Goal: Task Accomplishment & Management: Use online tool/utility

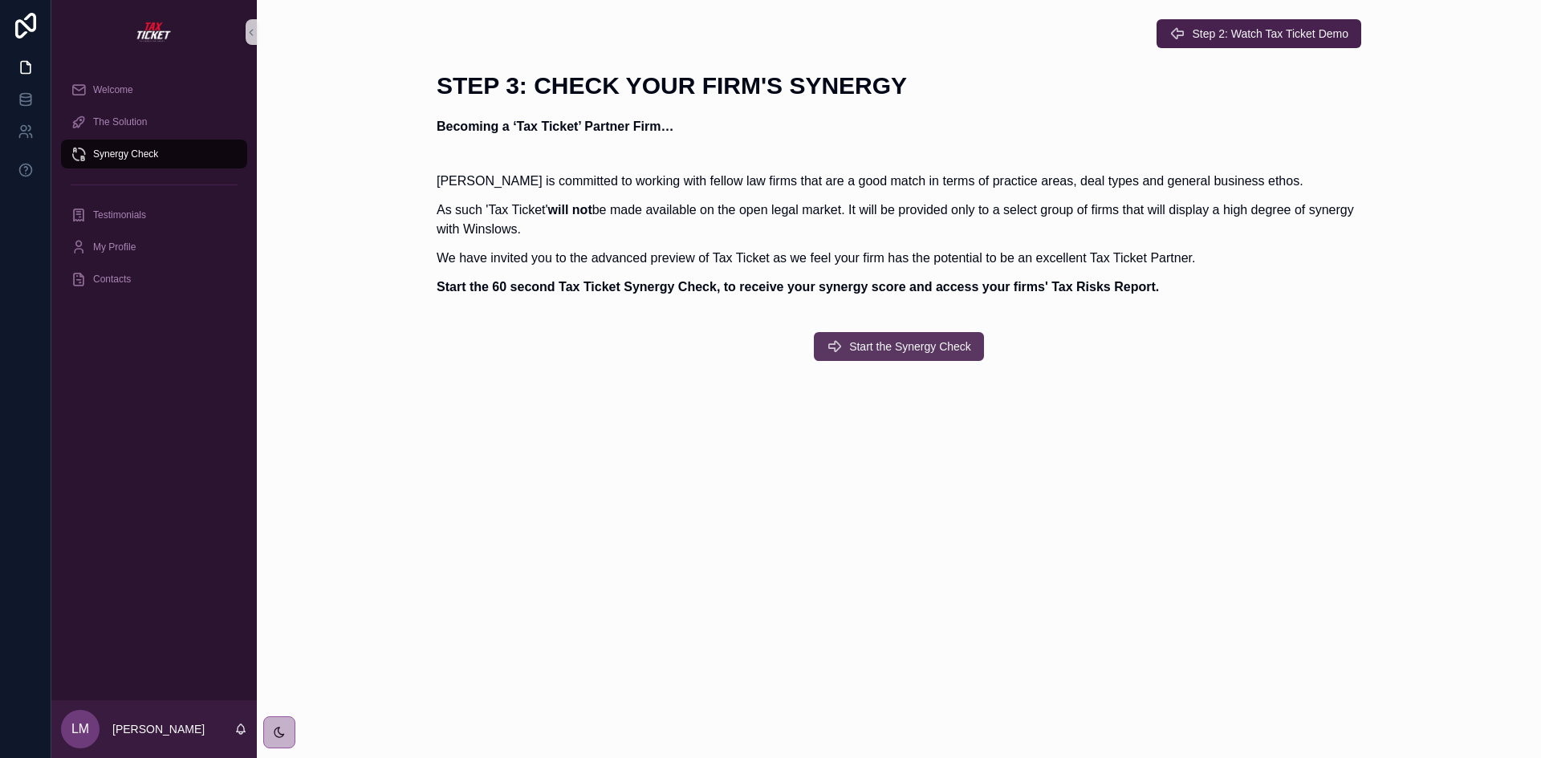
click at [893, 347] on span "Start the Synergy Check" at bounding box center [910, 347] width 122 height 16
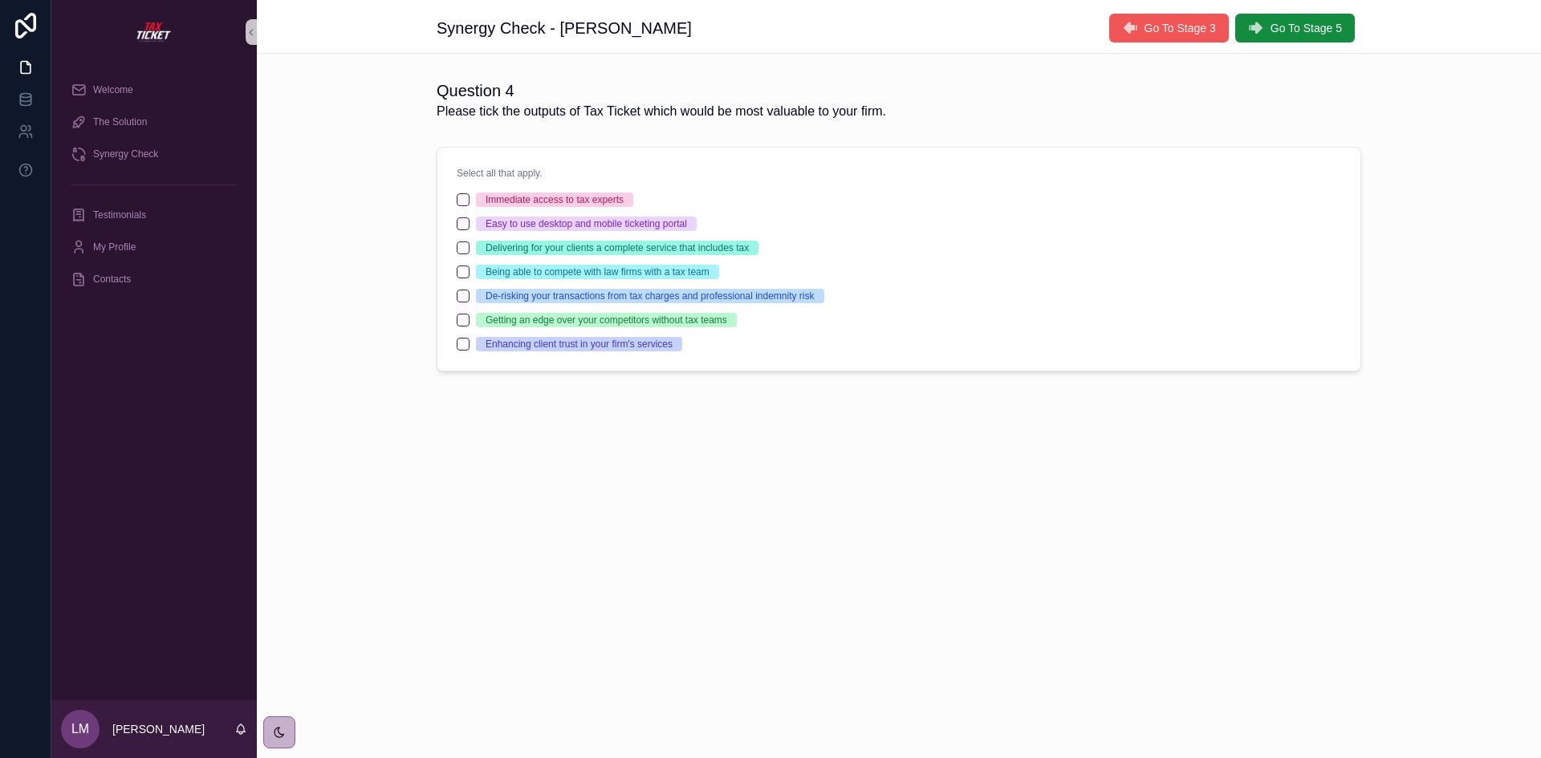
click at [1147, 22] on span "Go To Stage 3" at bounding box center [1179, 28] width 71 height 16
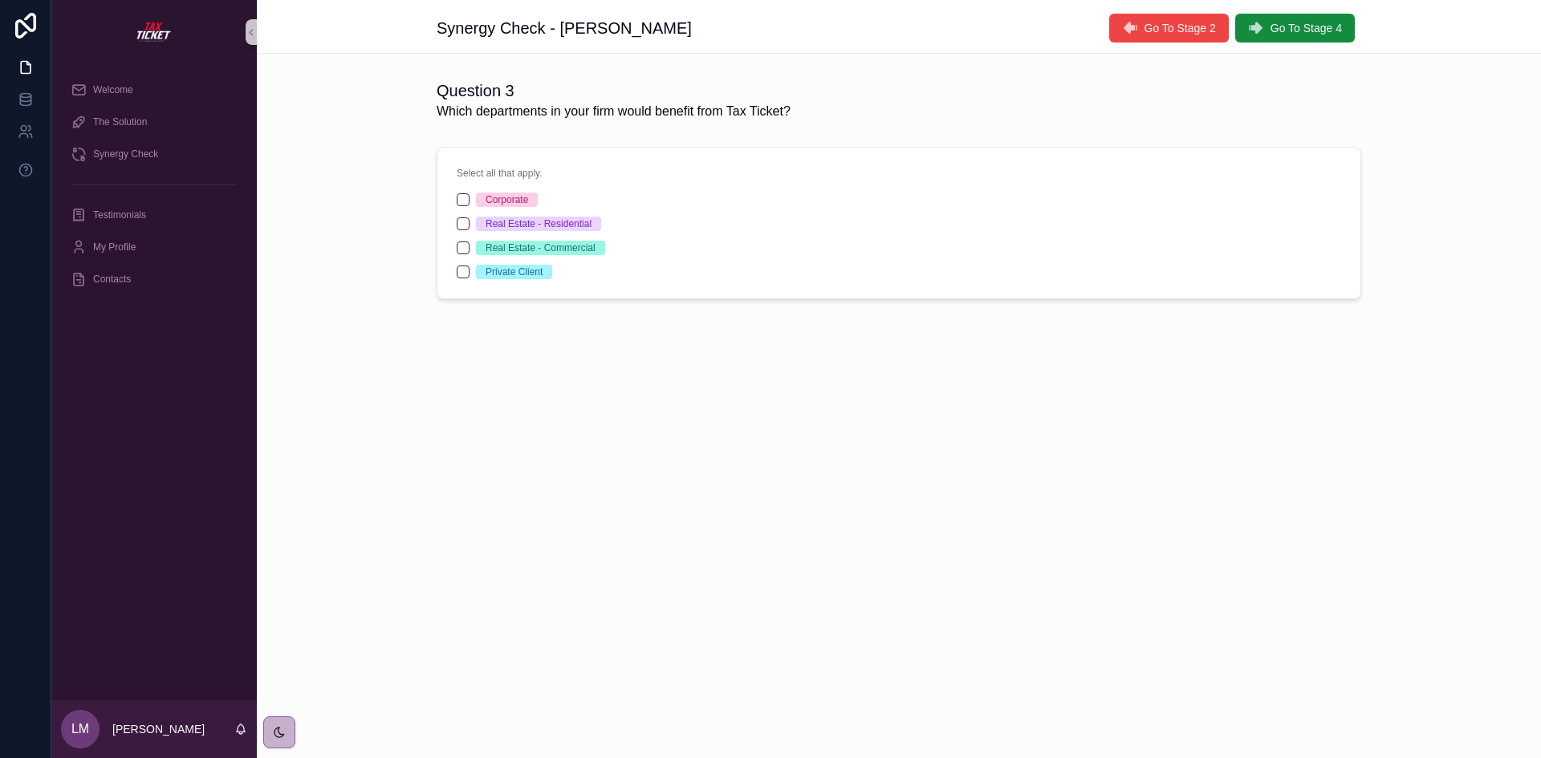
click at [1147, 22] on span "Go To Stage 2" at bounding box center [1179, 28] width 71 height 16
click at [1147, 22] on span "Go To Stage 1" at bounding box center [1179, 28] width 71 height 16
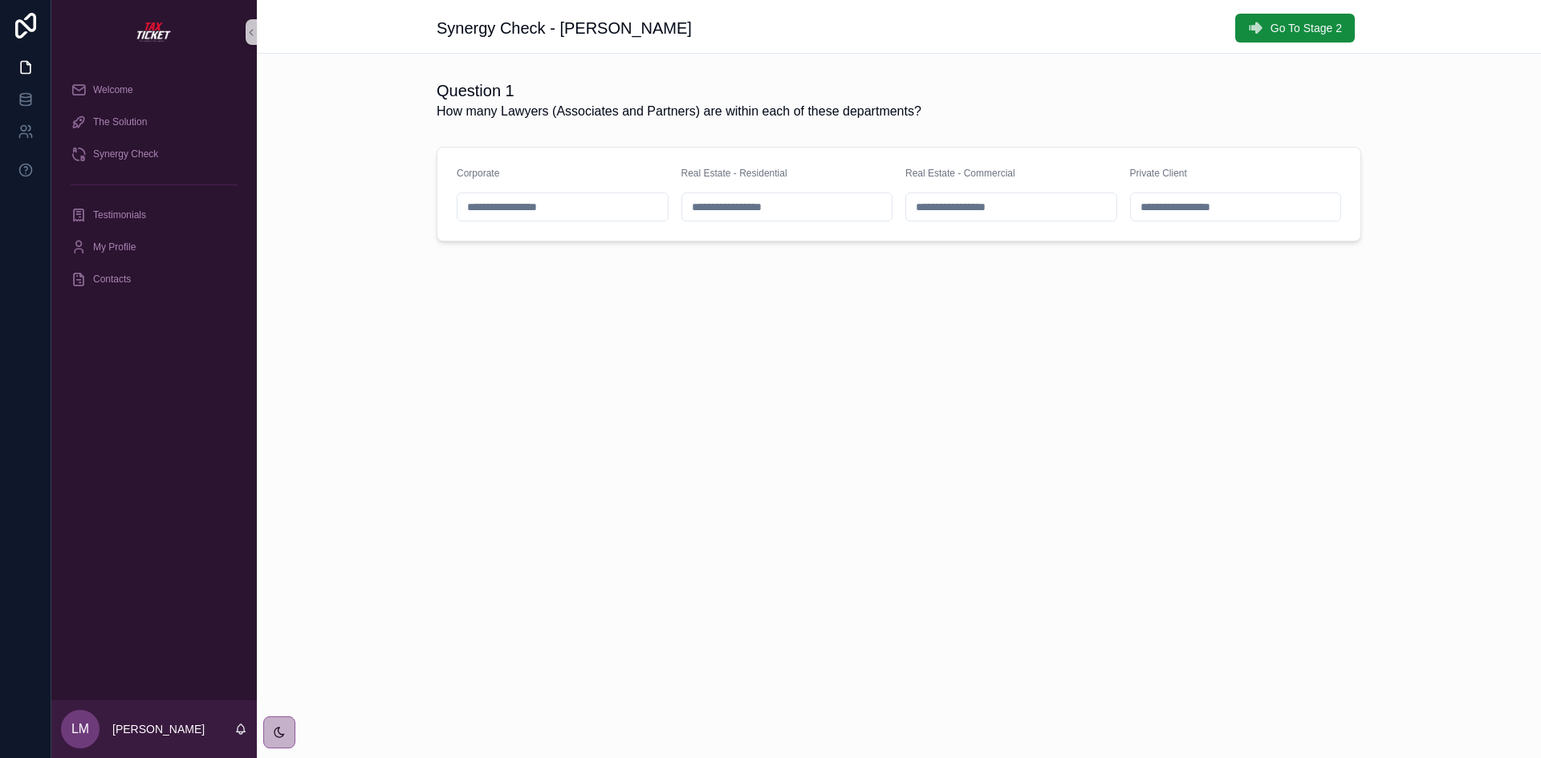
click at [1147, 22] on div "Synergy Check - Laura Mathias-Clay Go To Stage 2" at bounding box center [899, 28] width 924 height 30
click at [112, 86] on span "Welcome" at bounding box center [113, 89] width 40 height 13
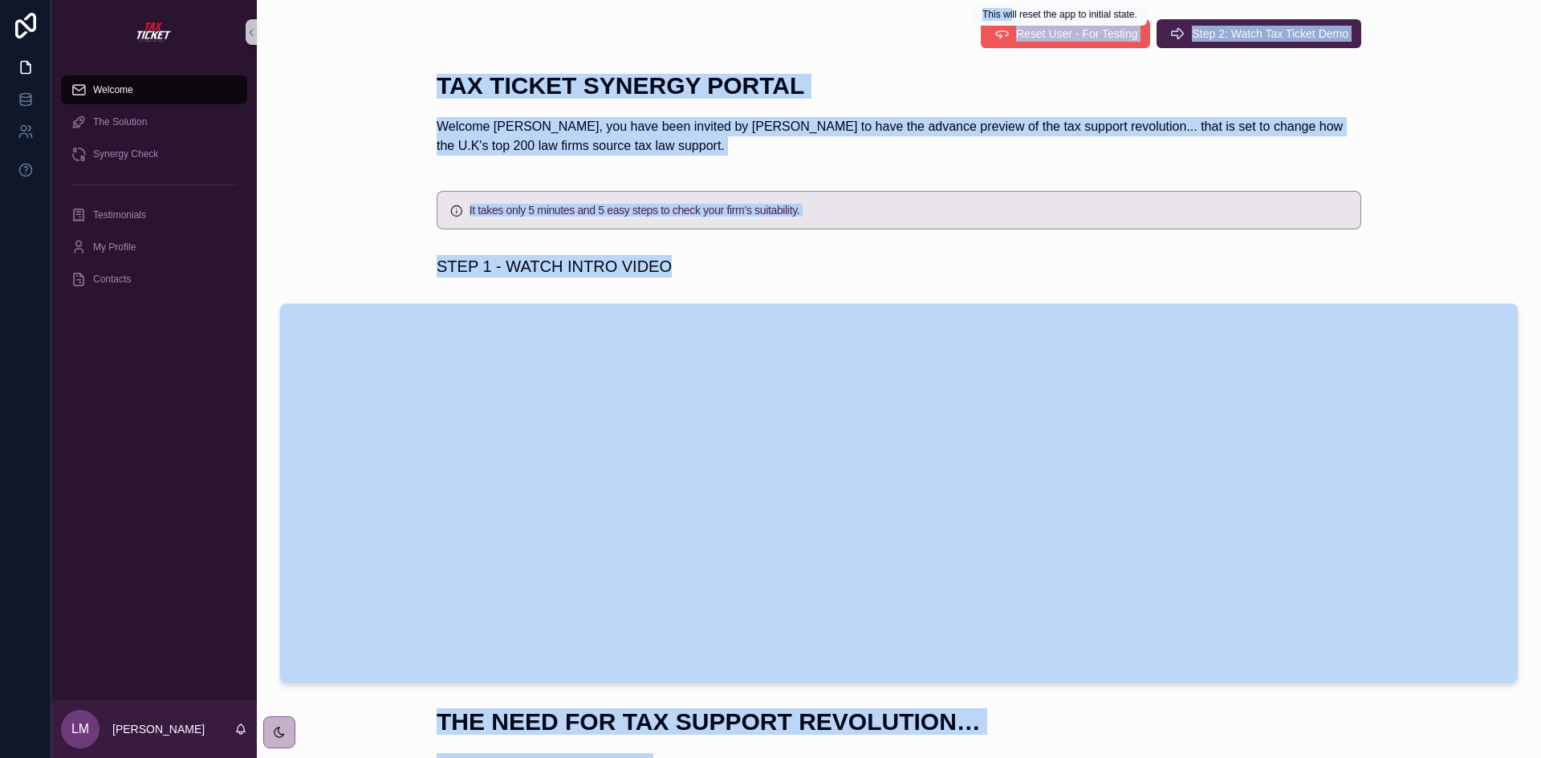
click at [1011, 26] on div "Welcome The Solution Synergy Check Testimonials My Profile Contacts LM Laura Ma…" at bounding box center [795, 379] width 1489 height 758
click at [965, 73] on div "TAX TICKET SYNERGY PORTAL Welcome Laura, you have been invited by Winslows to h…" at bounding box center [899, 119] width 1258 height 104
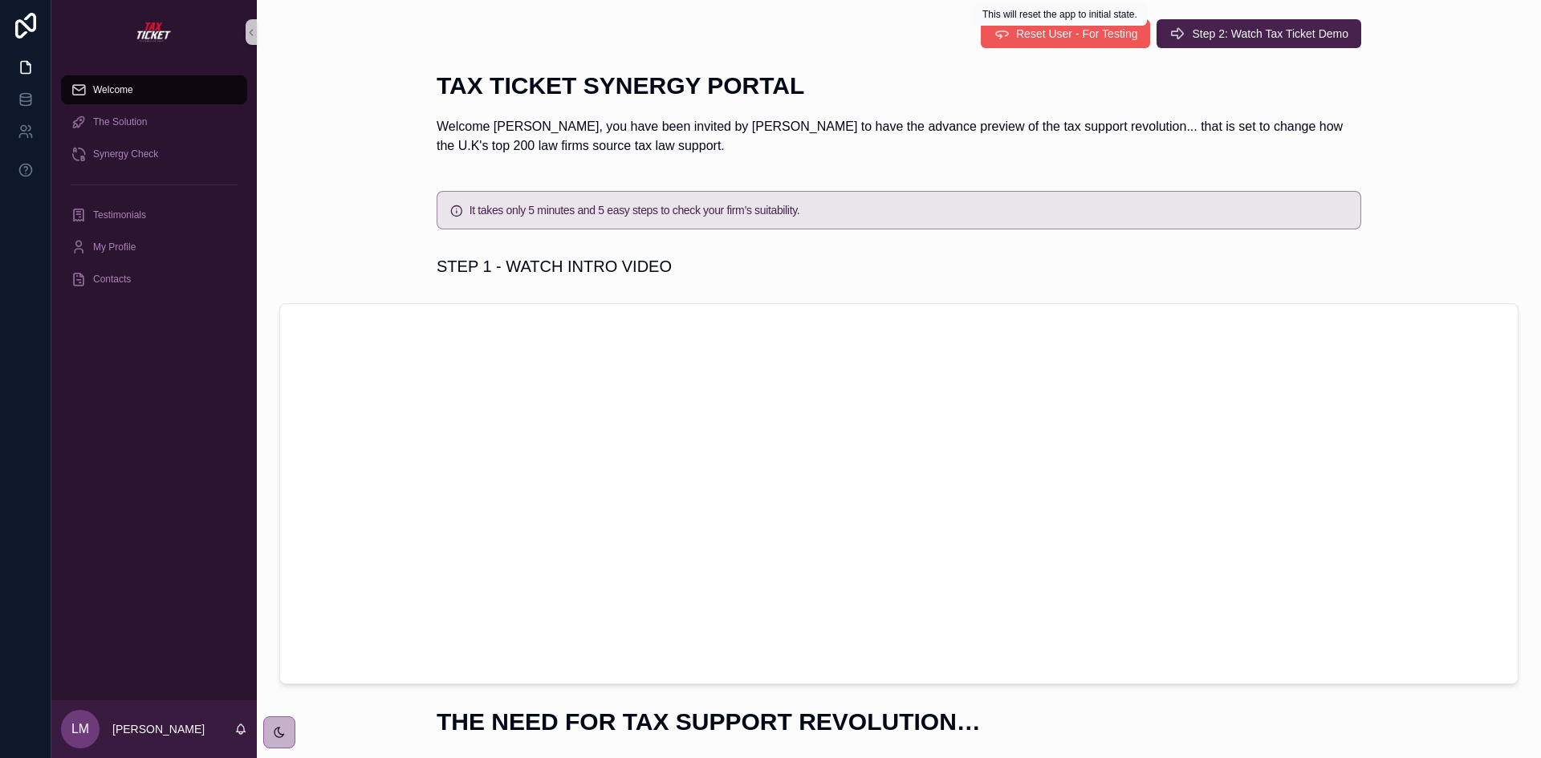
click at [1053, 32] on span "Reset User - For Testing" at bounding box center [1076, 34] width 121 height 16
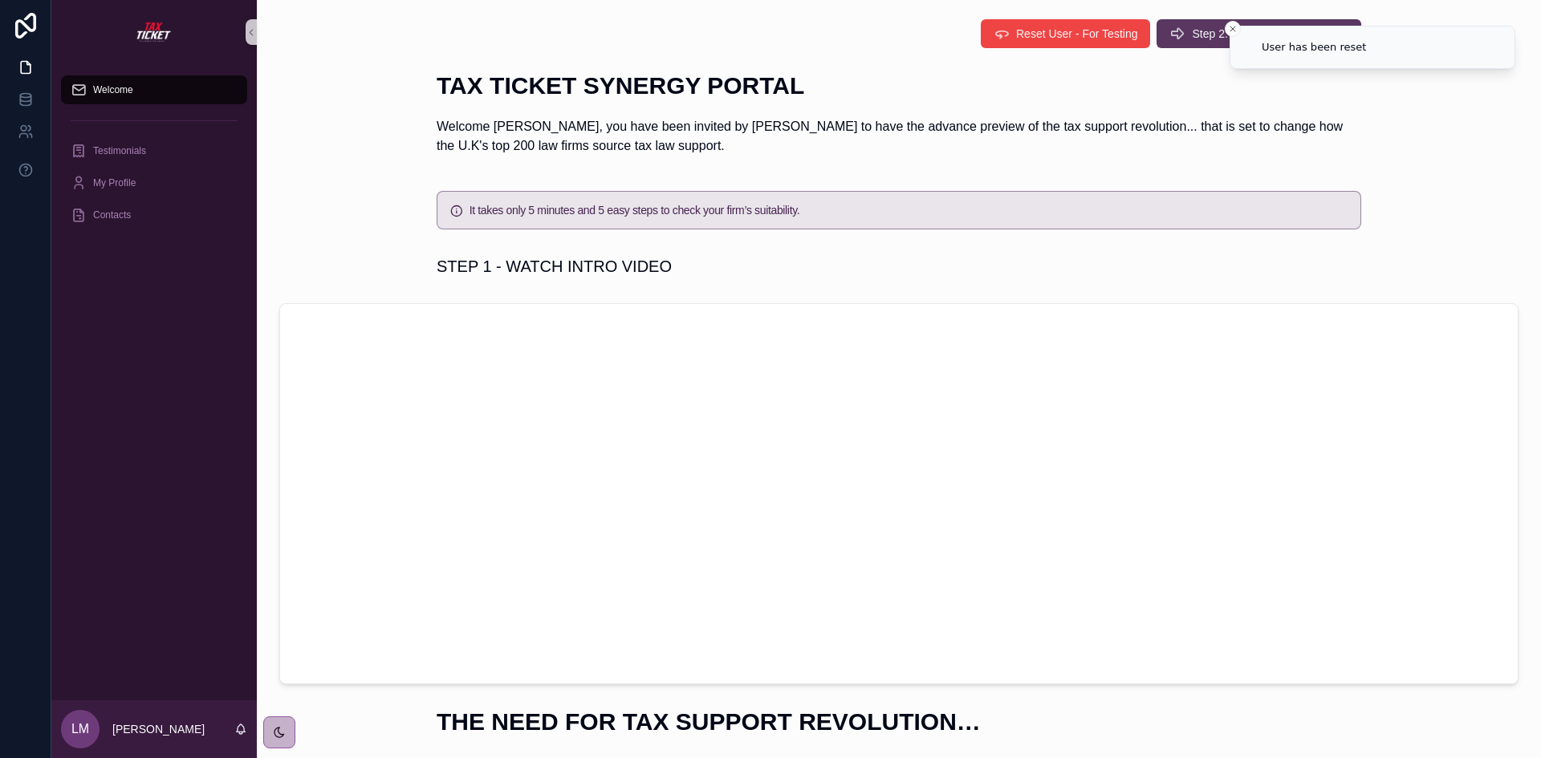
click at [1210, 26] on span "Step 2: Watch Tax Ticket Demo" at bounding box center [1270, 34] width 156 height 16
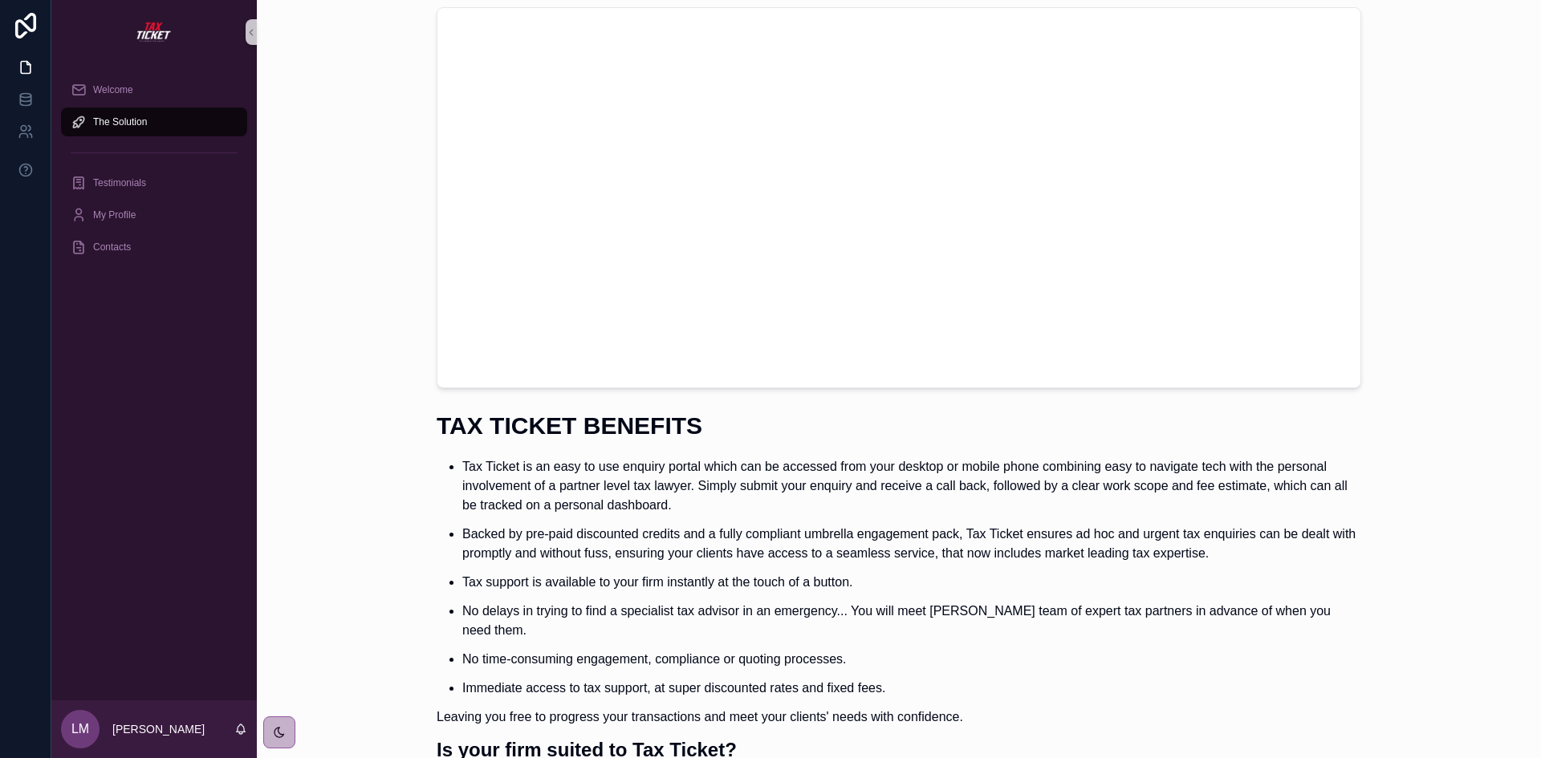
scroll to position [389, 0]
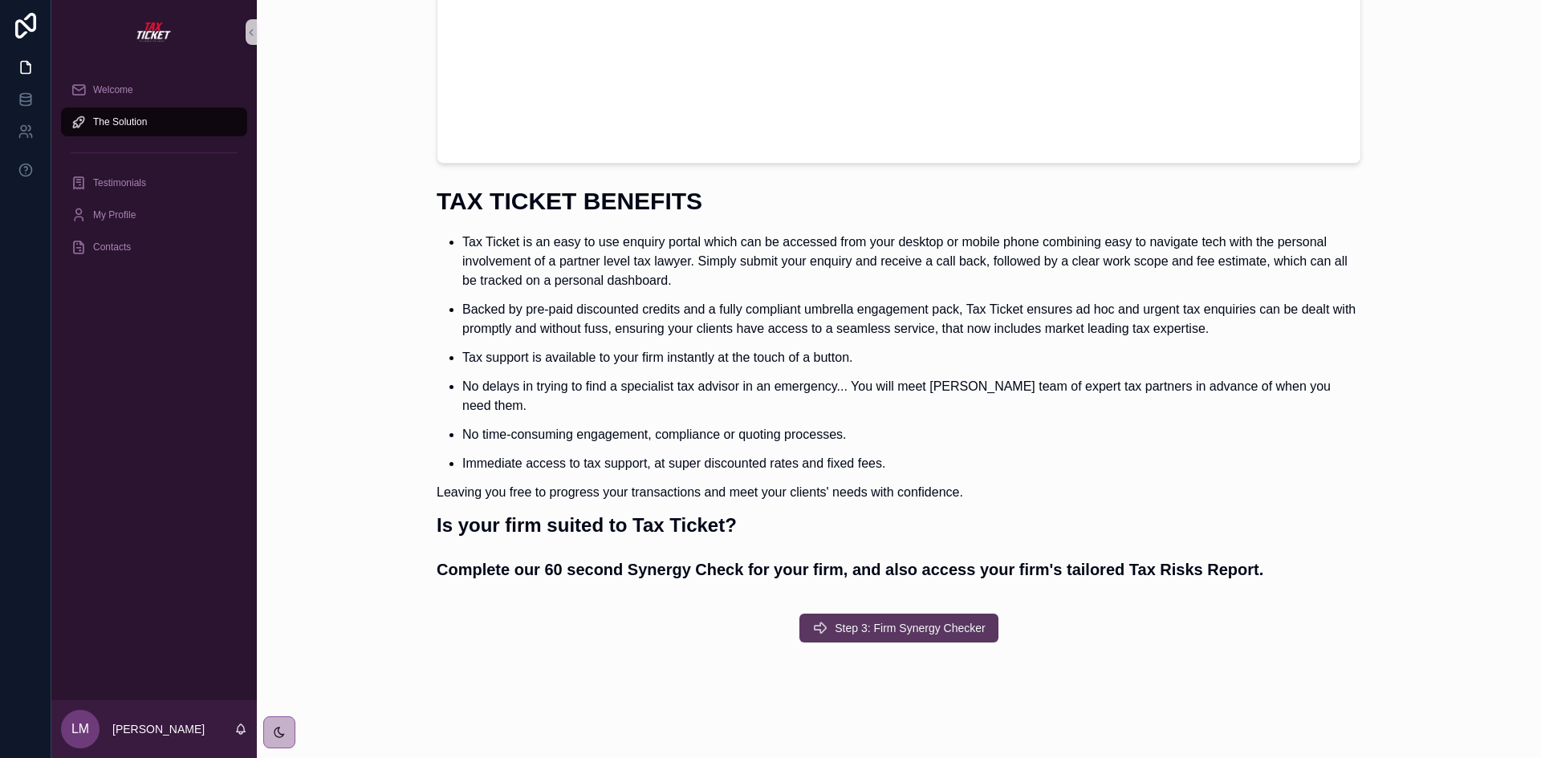
click at [896, 620] on span "Step 3: Firm Synergy Checker" at bounding box center [910, 628] width 151 height 16
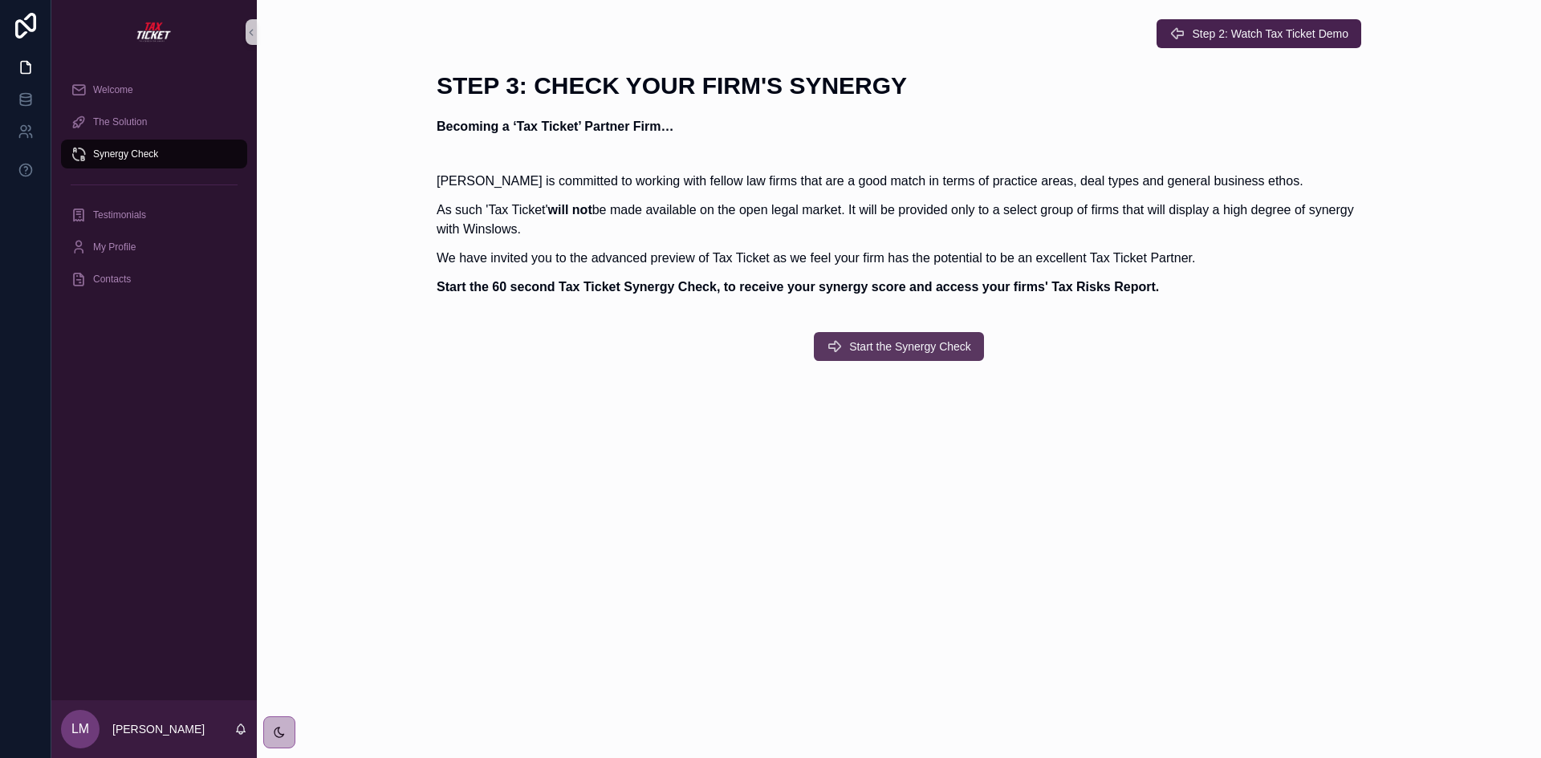
click at [872, 347] on span "Start the Synergy Check" at bounding box center [910, 347] width 122 height 16
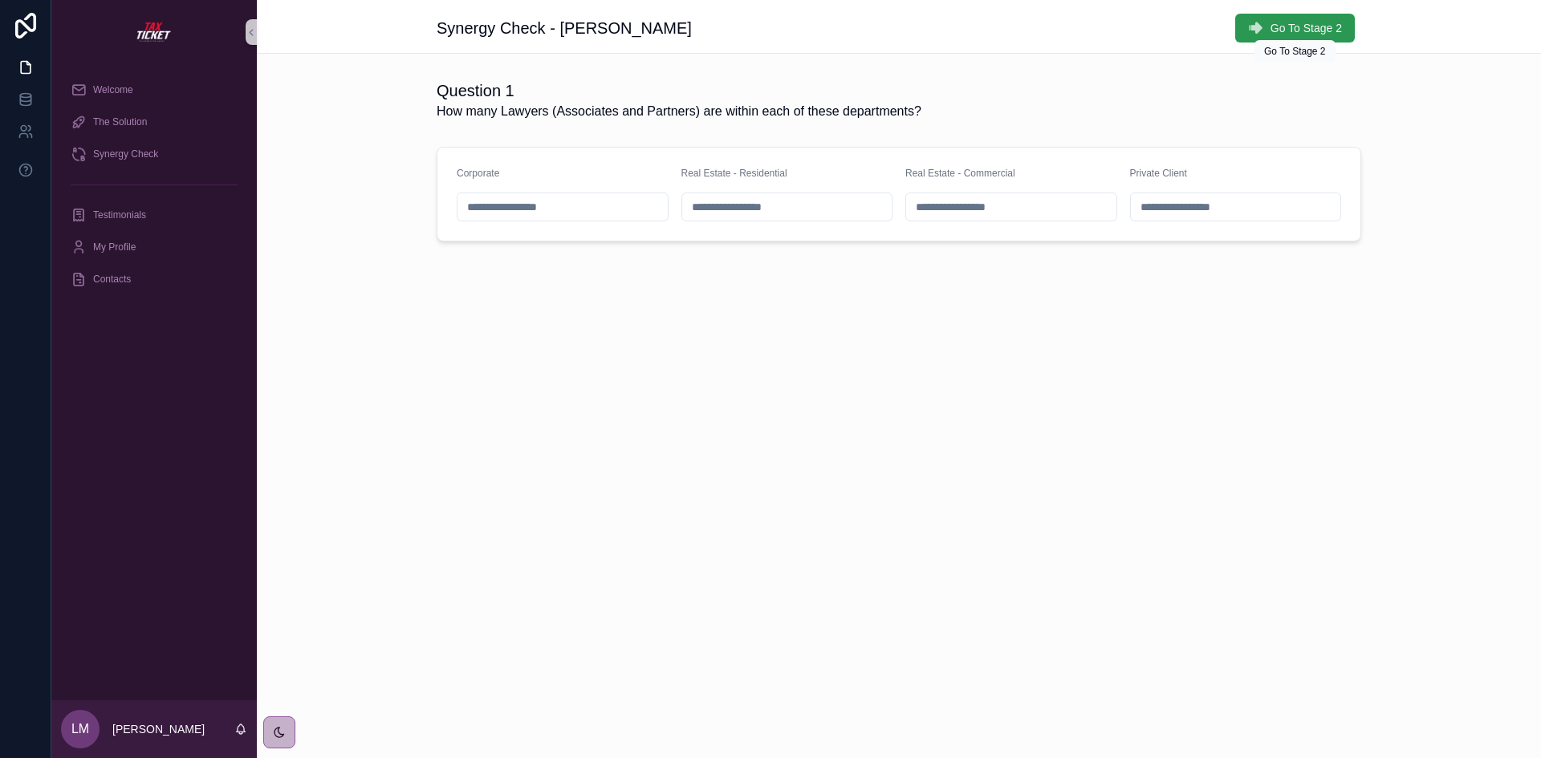
click at [1306, 25] on span "Go To Stage 2" at bounding box center [1305, 28] width 71 height 16
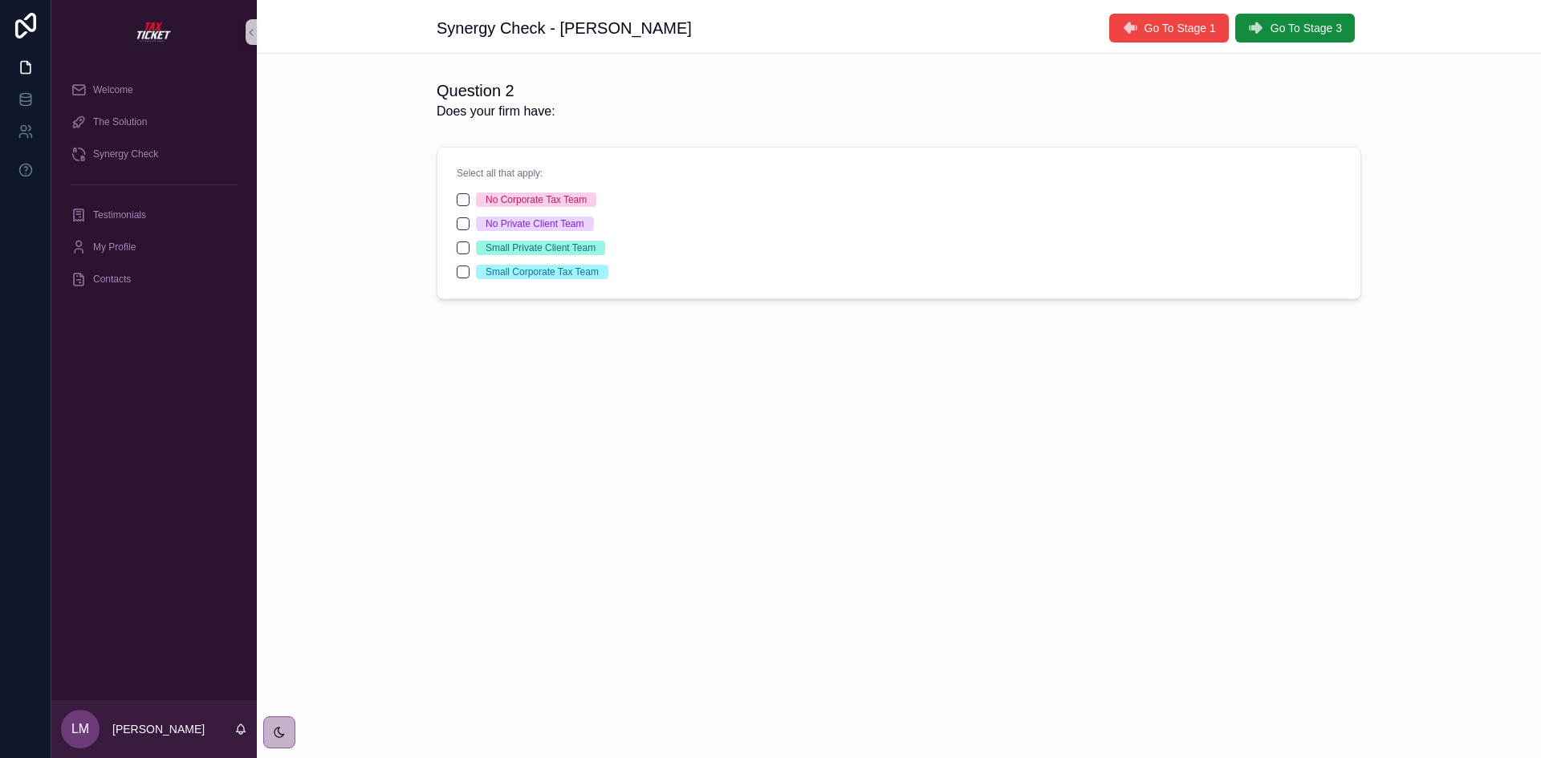
click at [1306, 25] on span "Go To Stage 3" at bounding box center [1305, 28] width 71 height 16
click at [1306, 25] on span "Go To Stage 4" at bounding box center [1305, 28] width 71 height 16
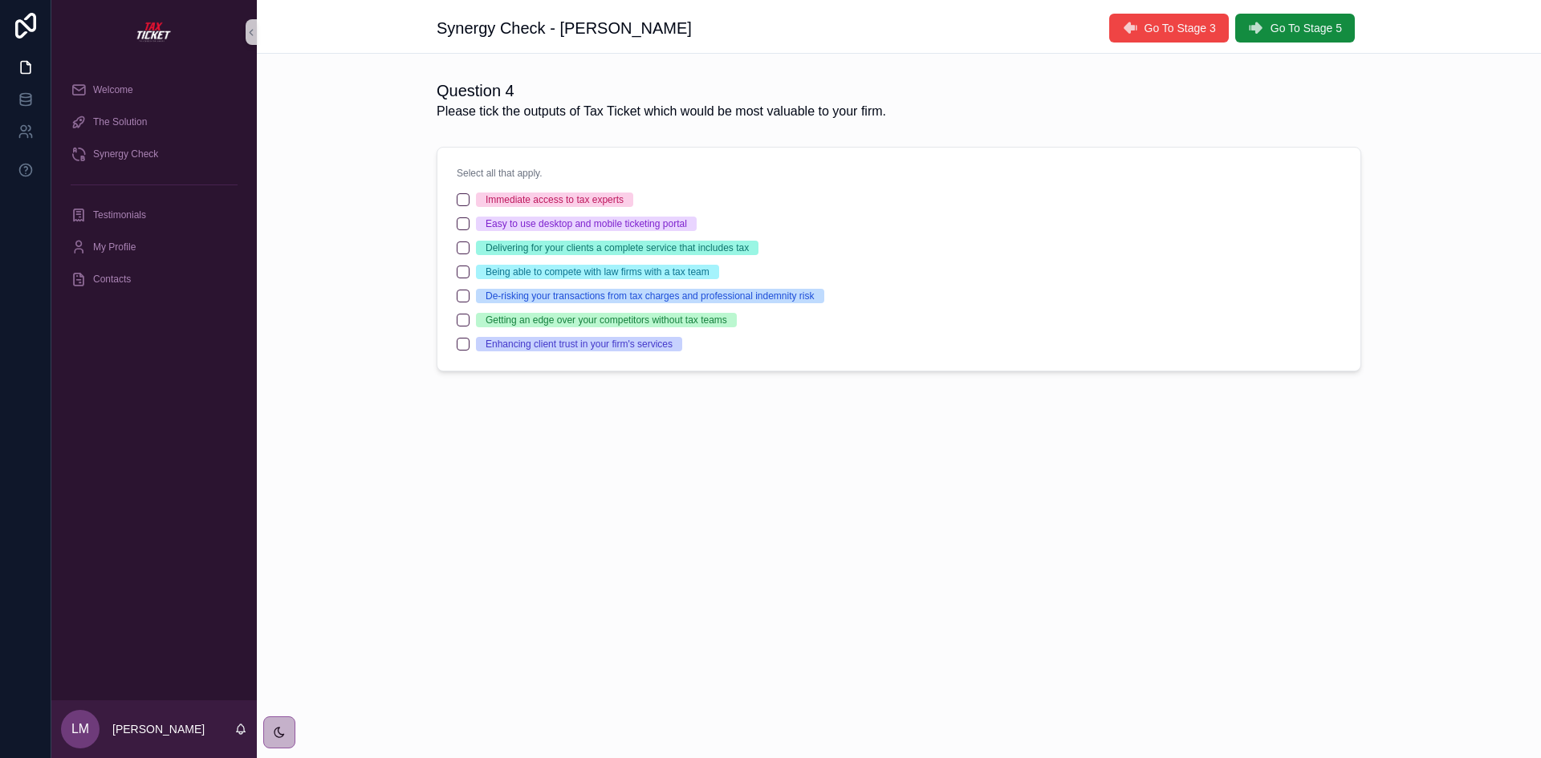
click at [1306, 25] on span "Go To Stage 5" at bounding box center [1305, 28] width 71 height 16
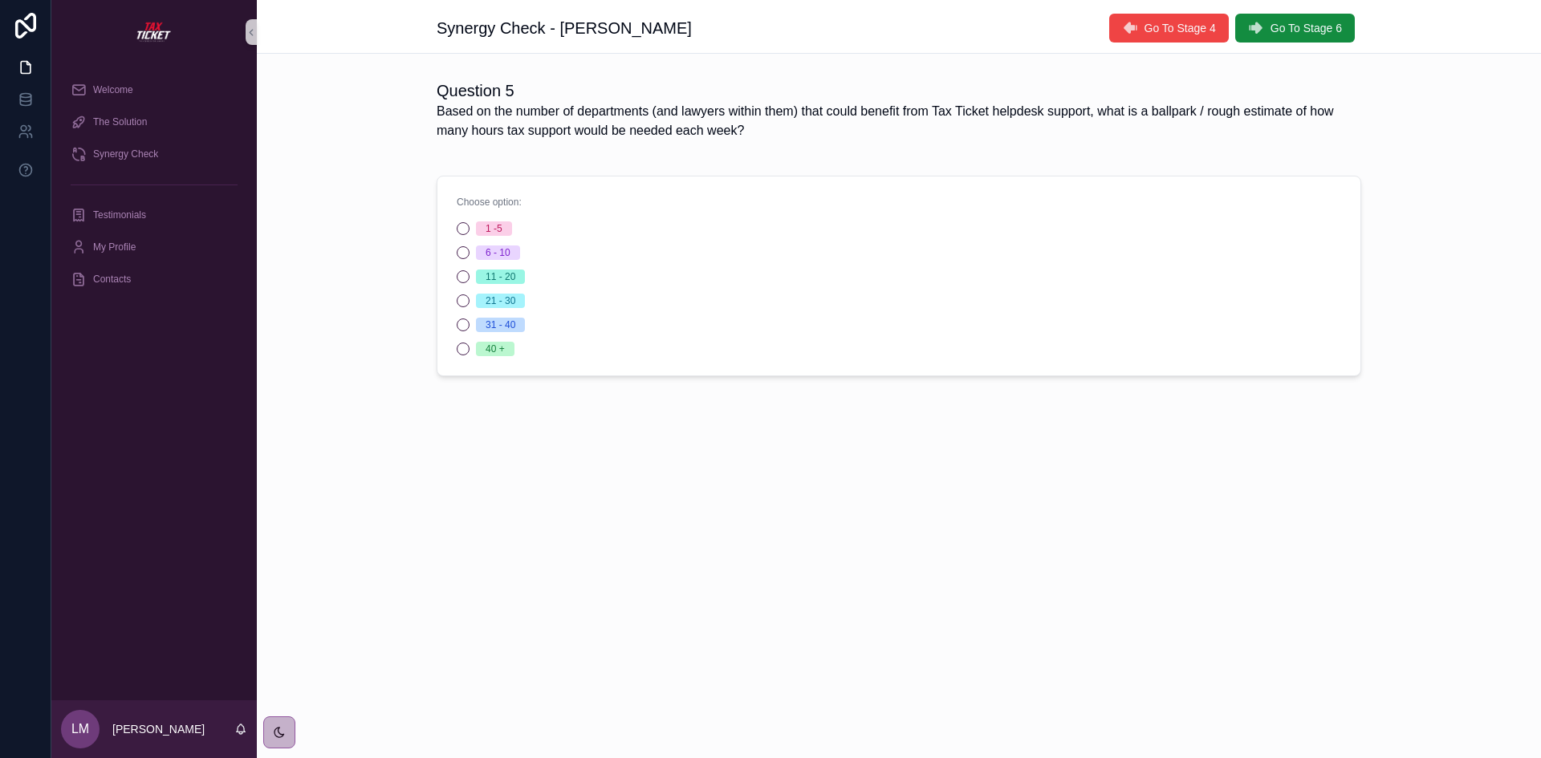
click at [1306, 25] on span "Go To Stage 6" at bounding box center [1305, 28] width 71 height 16
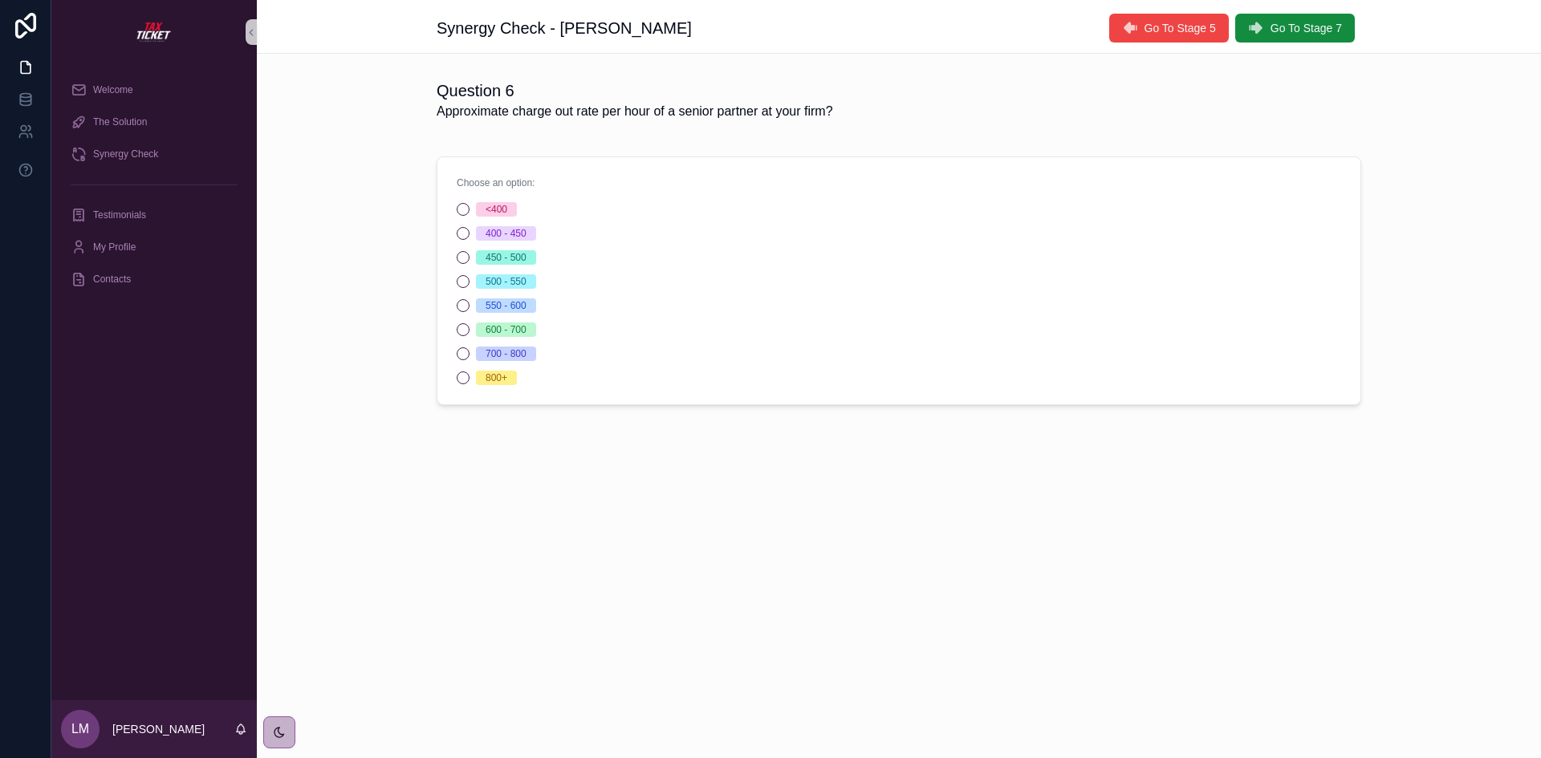
click at [1306, 25] on span "Go To Stage 7" at bounding box center [1305, 28] width 71 height 16
click at [1306, 25] on span "Go To Stage 8" at bounding box center [1305, 28] width 71 height 16
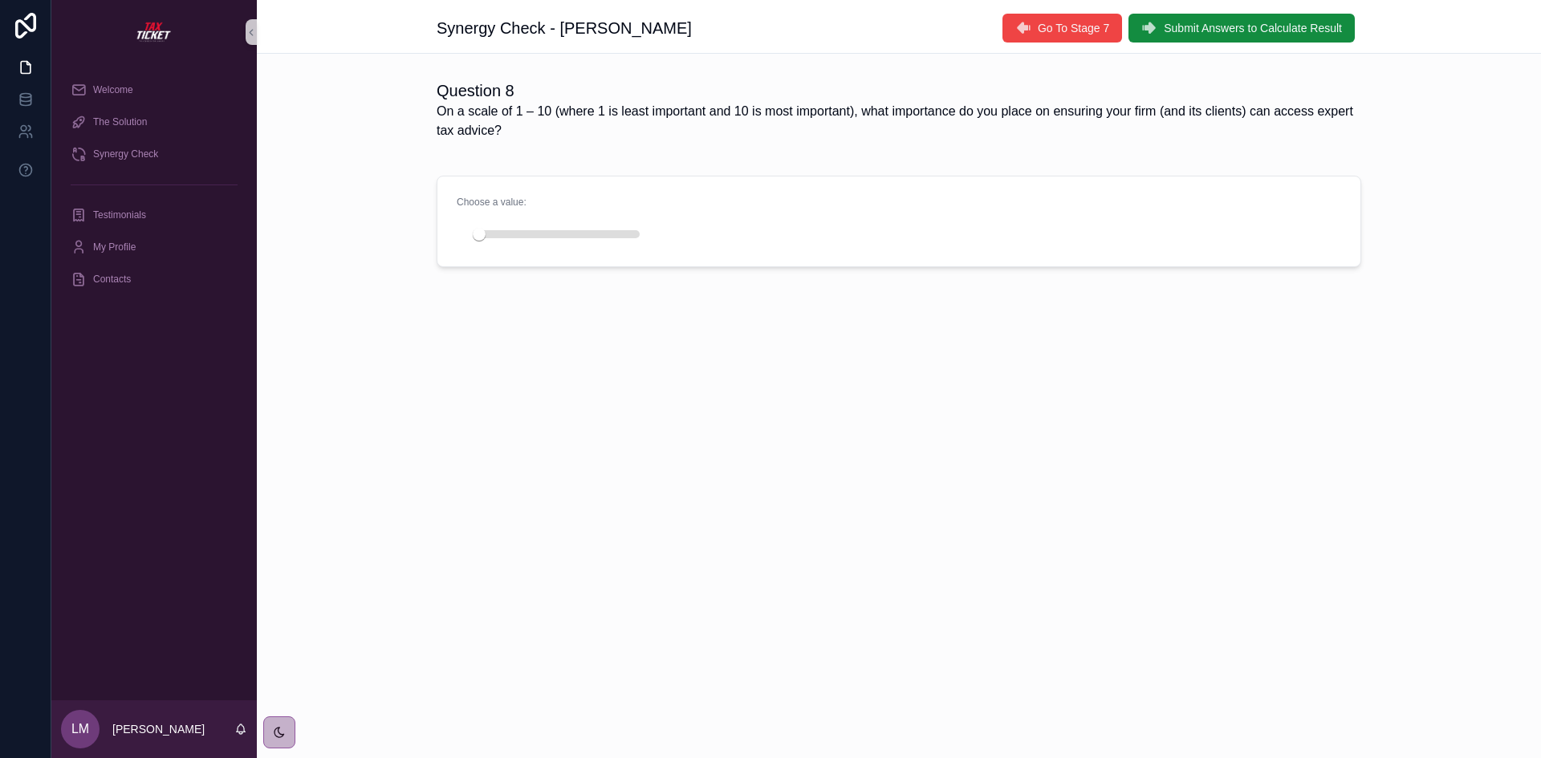
click at [1306, 25] on span "Submit Answers to Calculate Result" at bounding box center [1253, 28] width 178 height 16
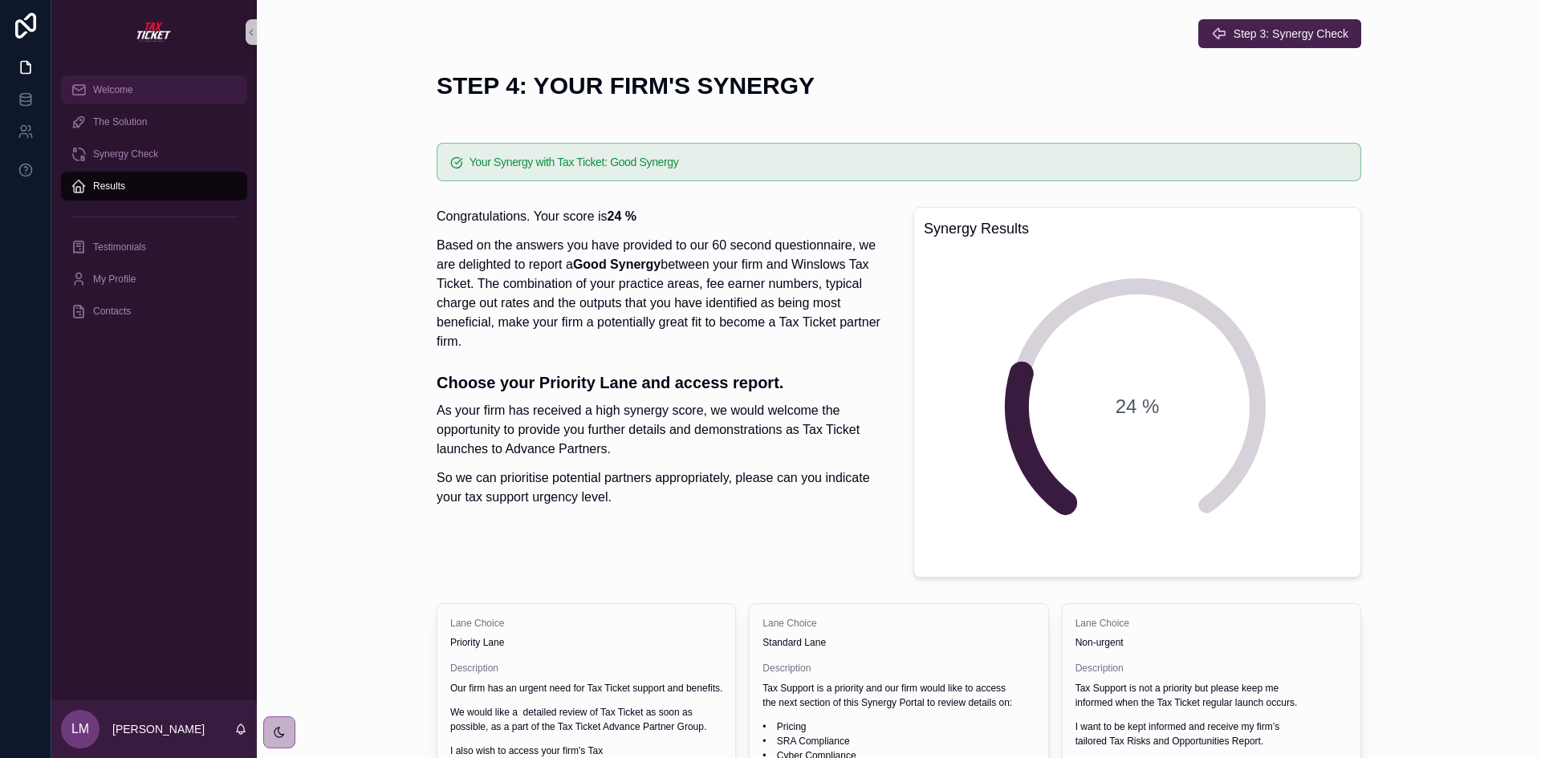
click at [104, 92] on span "Welcome" at bounding box center [113, 89] width 40 height 13
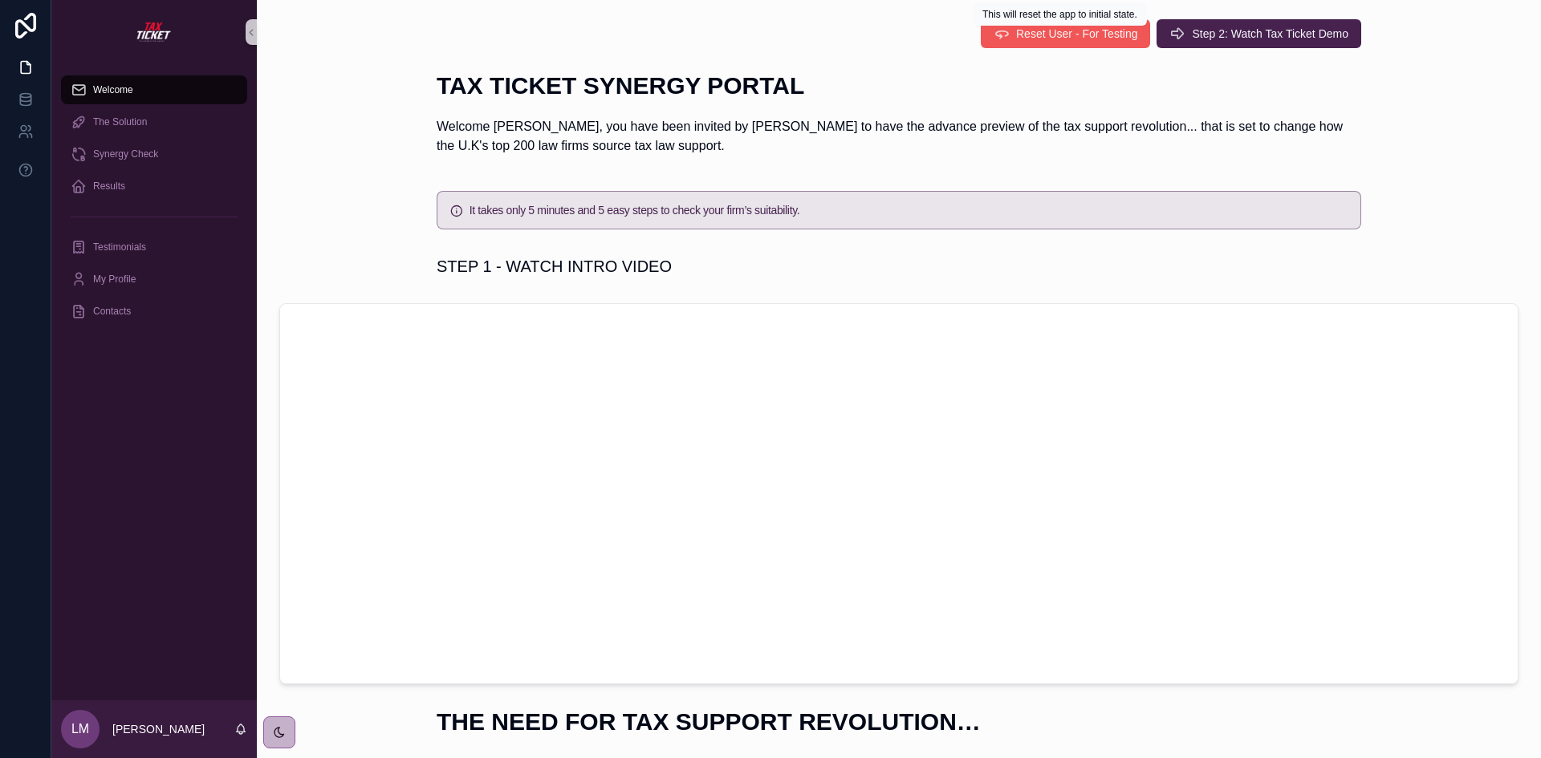
click at [1044, 30] on span "Reset User - For Testing" at bounding box center [1076, 34] width 121 height 16
click at [146, 26] on img "scrollable content" at bounding box center [154, 32] width 39 height 26
click at [110, 91] on span "Welcome" at bounding box center [113, 89] width 40 height 13
